Goal: Task Accomplishment & Management: Manage account settings

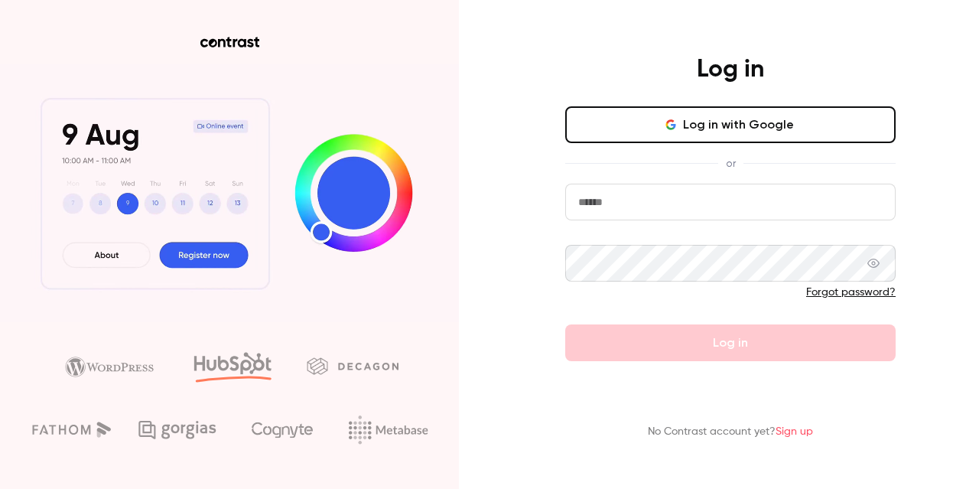
click at [631, 133] on button "Log in with Google" at bounding box center [730, 124] width 331 height 37
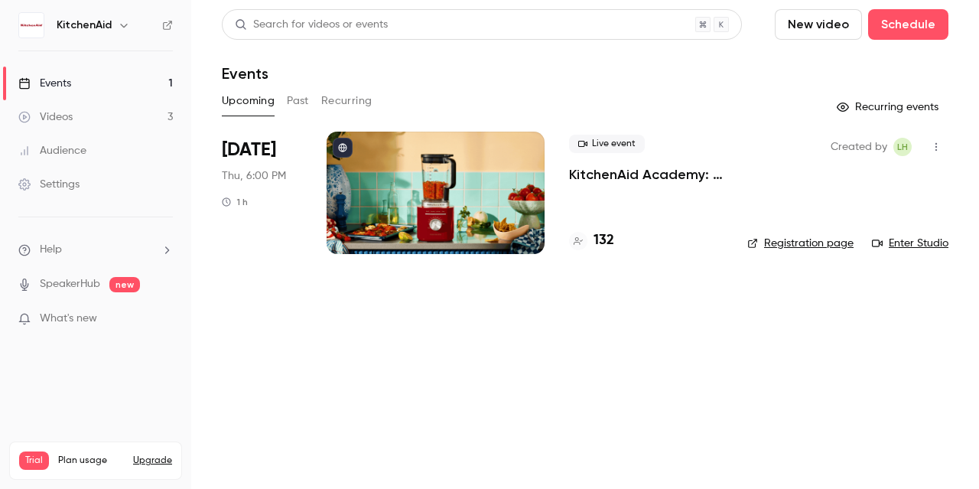
click at [653, 171] on p "KitchenAid Academy: Pure Power Blender" at bounding box center [646, 174] width 154 height 18
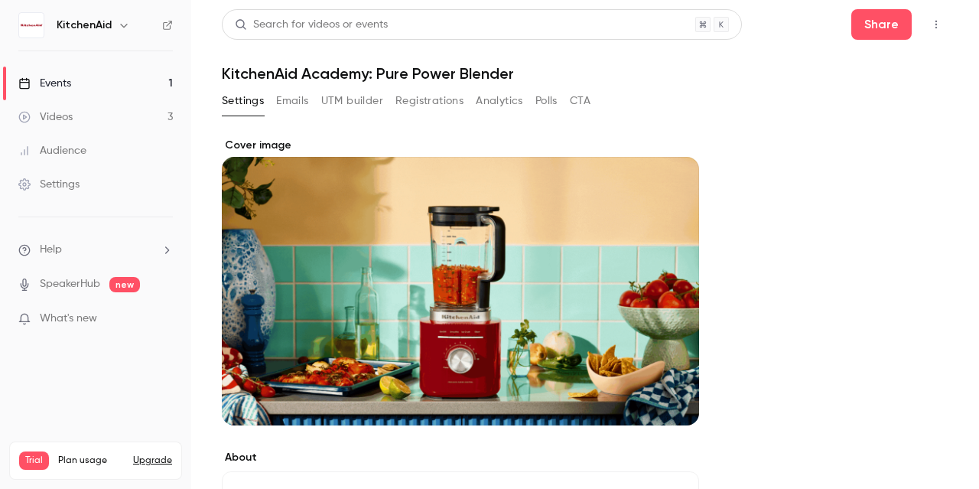
click at [300, 94] on button "Emails" at bounding box center [292, 101] width 32 height 24
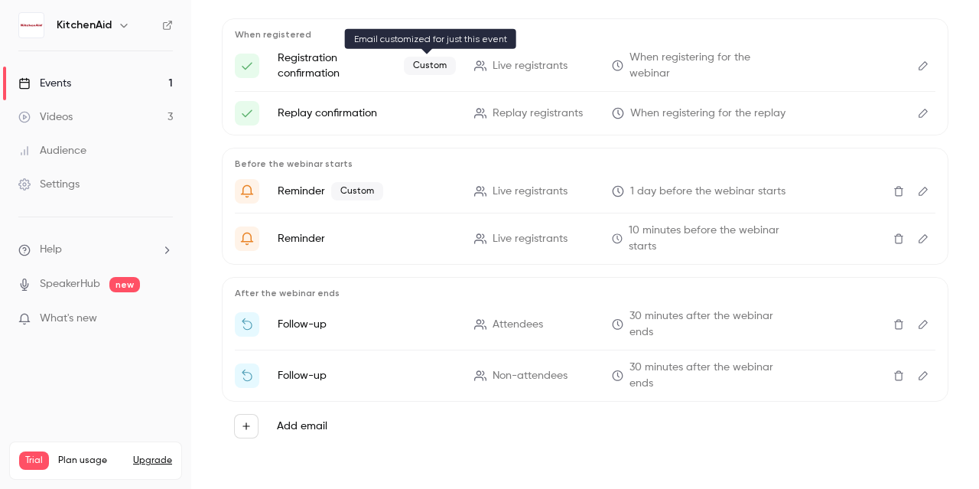
scroll to position [55, 0]
